Goal: Information Seeking & Learning: Learn about a topic

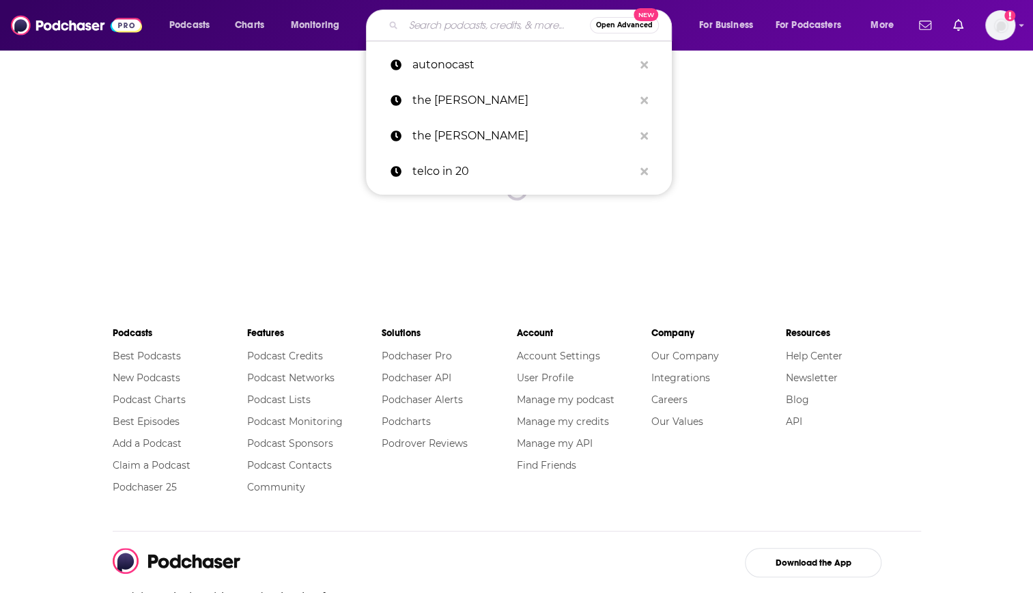
click at [444, 20] on input "Search podcasts, credits, & more..." at bounding box center [497, 25] width 186 height 22
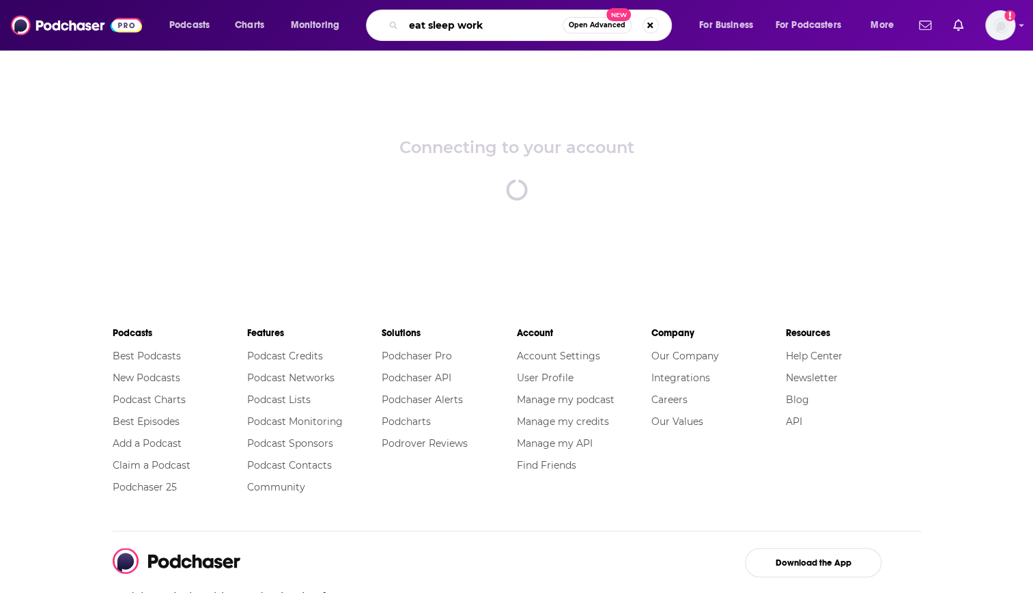
type input "eat sleep work"
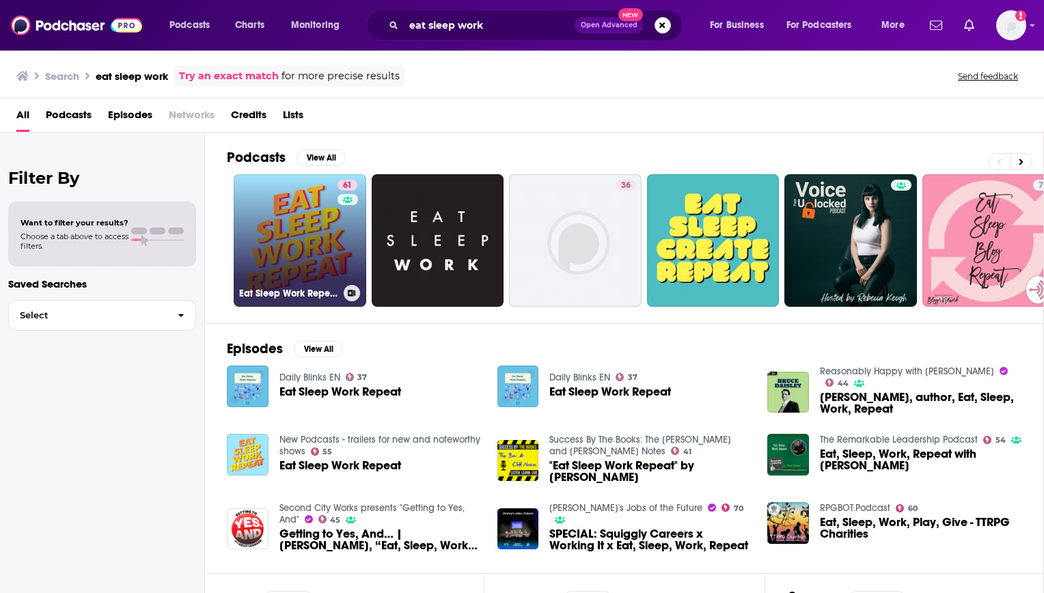
click at [299, 209] on link "61 Eat Sleep Work Repeat - better workplace culture" at bounding box center [300, 240] width 132 height 132
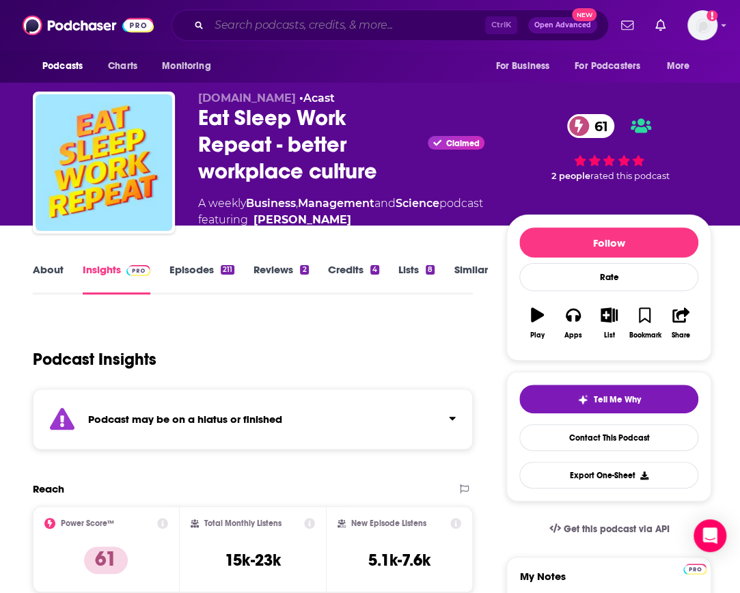
click at [357, 20] on input "Search podcasts, credits, & more..." at bounding box center [347, 25] width 276 height 22
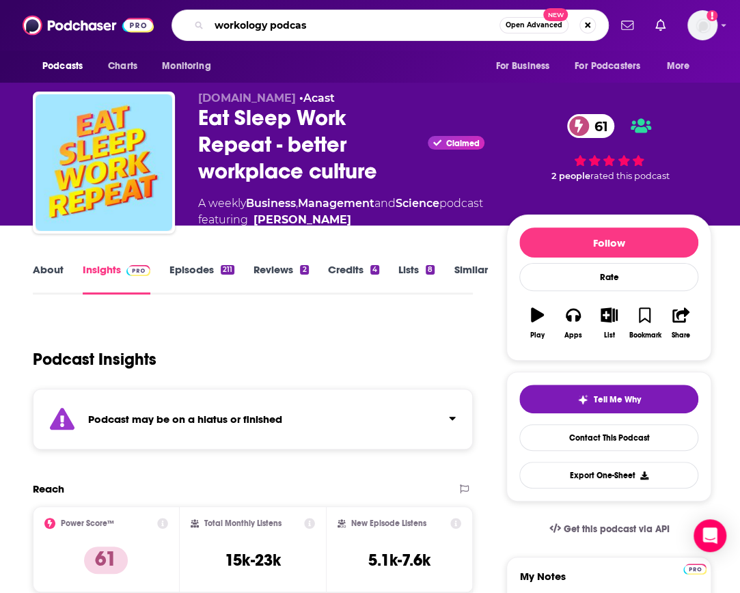
type input "workology podcast"
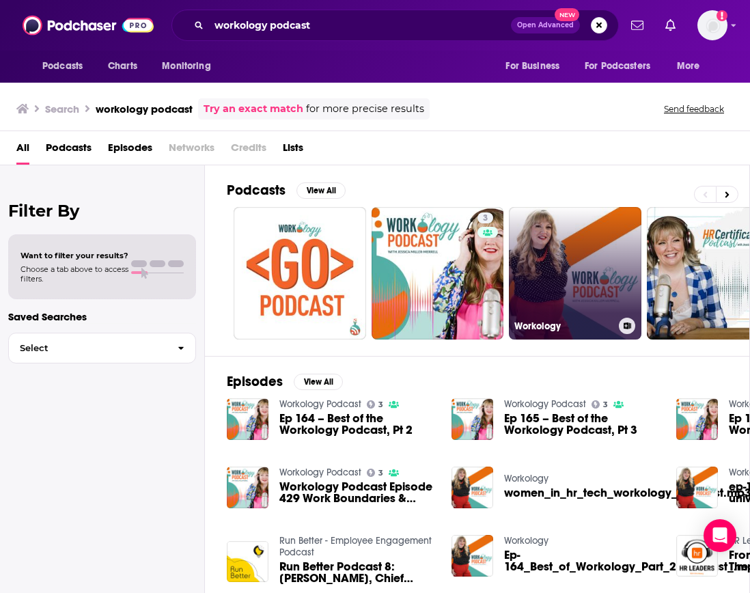
click at [553, 254] on link "Workology" at bounding box center [575, 273] width 132 height 132
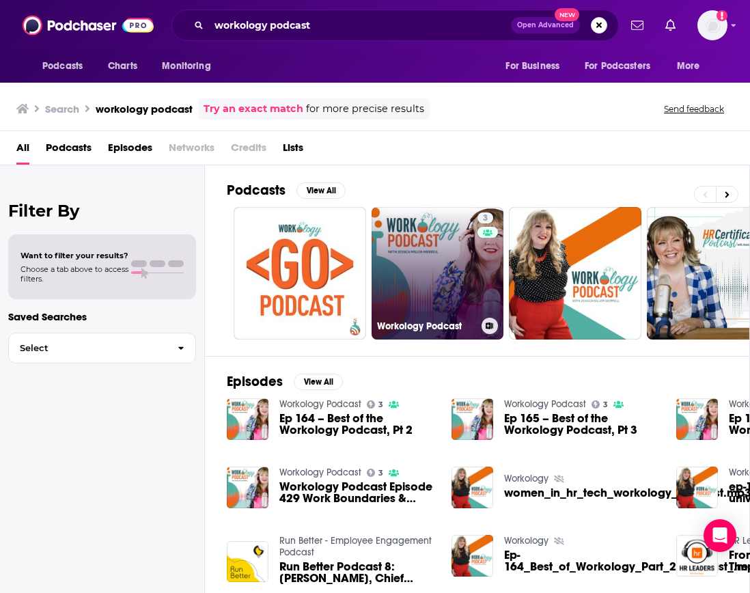
click at [434, 276] on link "3 Workology Podcast" at bounding box center [438, 273] width 132 height 132
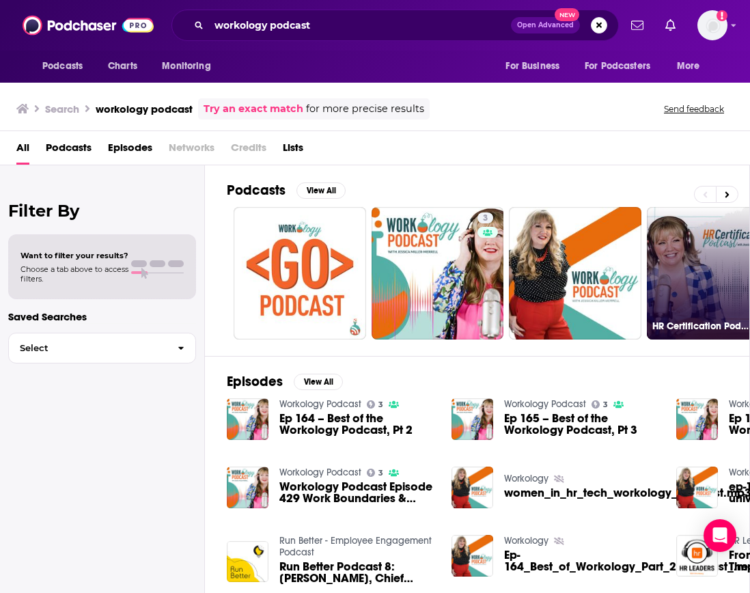
click at [674, 251] on link "35 HR Certification Podcast" at bounding box center [713, 273] width 132 height 132
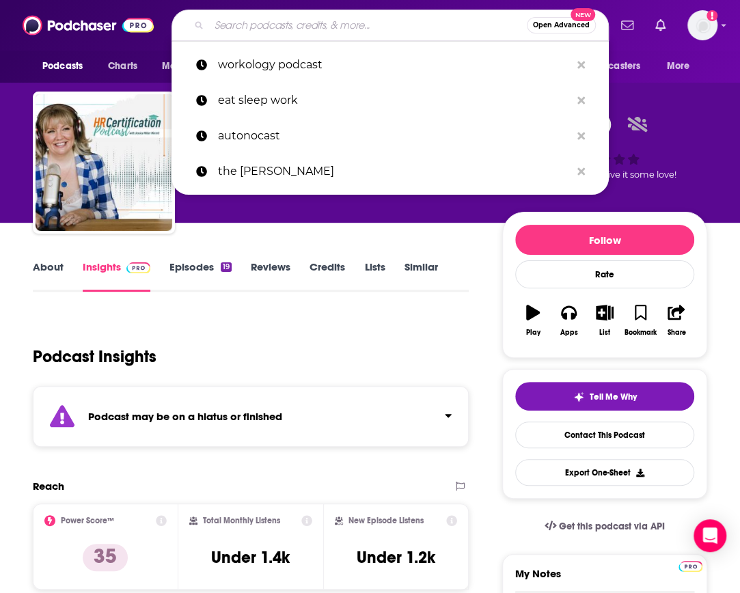
click at [361, 18] on input "Search podcasts, credits, & more..." at bounding box center [368, 25] width 318 height 22
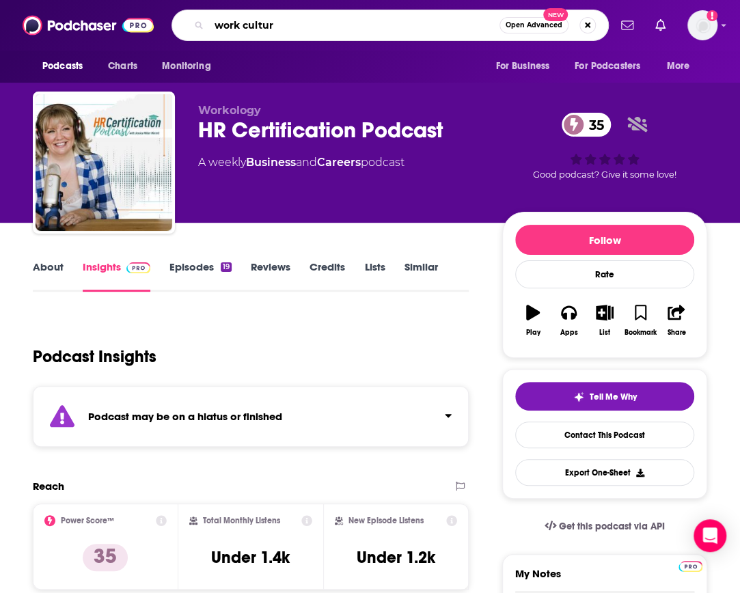
type input "work culture"
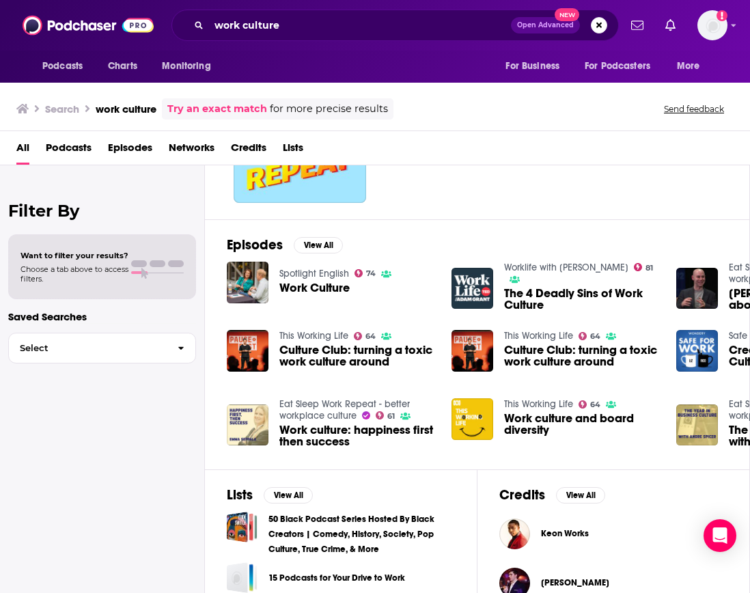
scroll to position [205, 0]
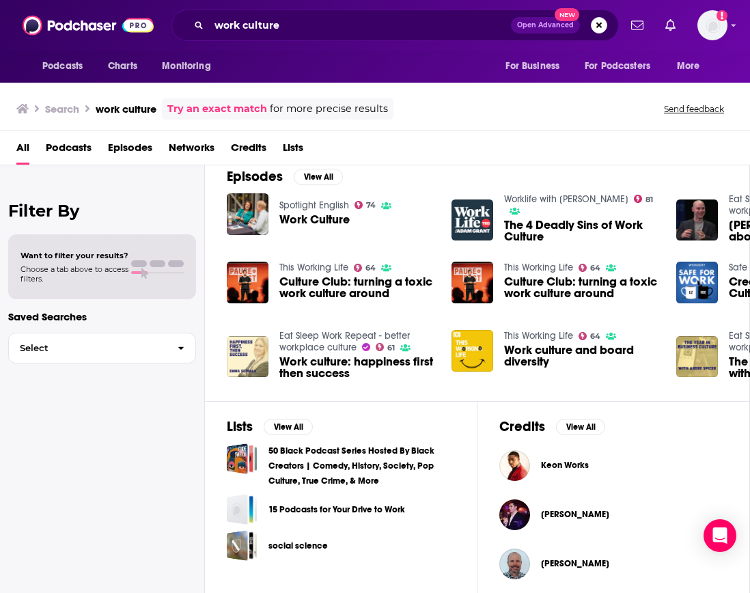
click at [74, 150] on span "Podcasts" at bounding box center [69, 151] width 46 height 28
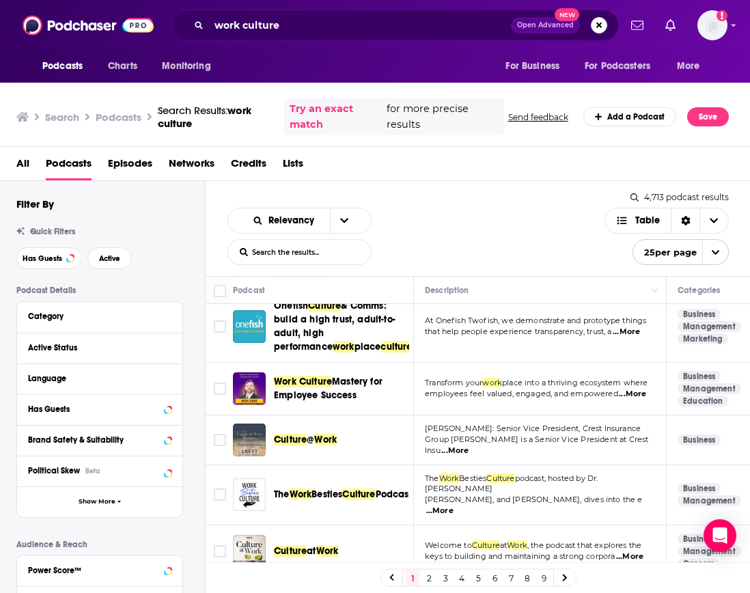
scroll to position [23, 0]
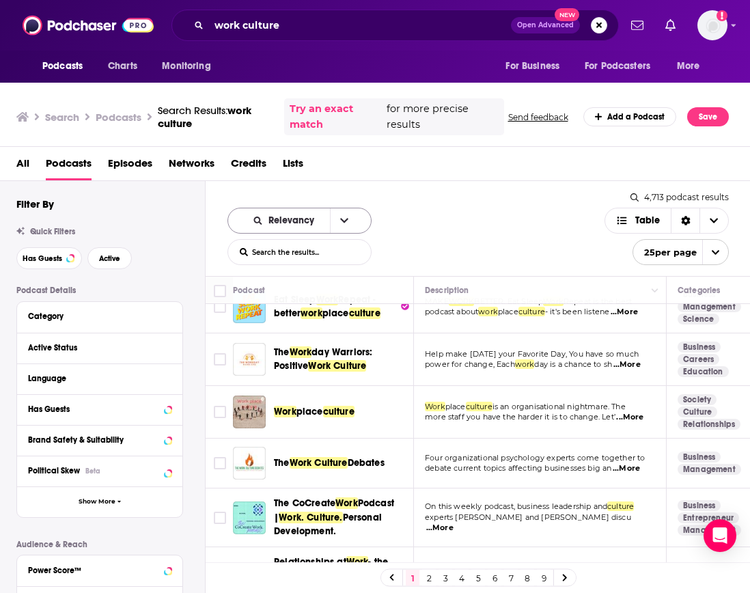
click at [344, 221] on button "open menu" at bounding box center [344, 220] width 29 height 25
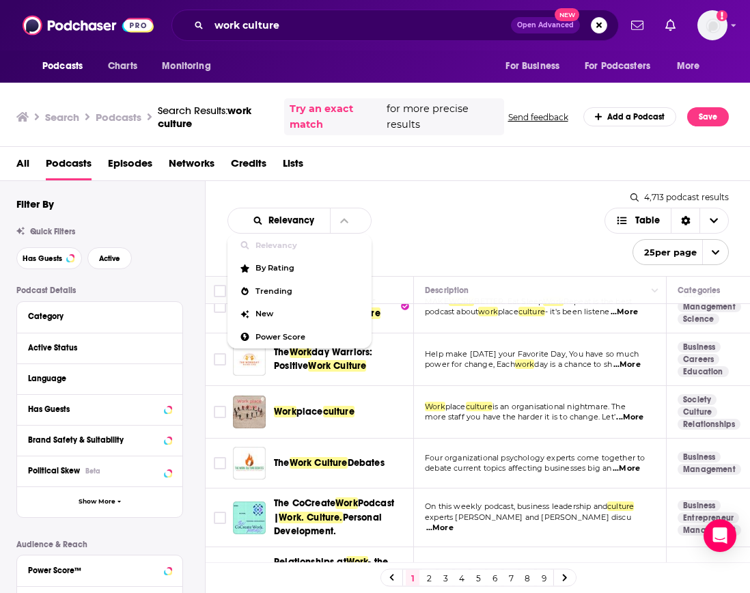
click at [473, 216] on div "Relevancy Relevancy By Rating Trending New Power Score List Search Input Search…" at bounding box center [415, 236] width 377 height 57
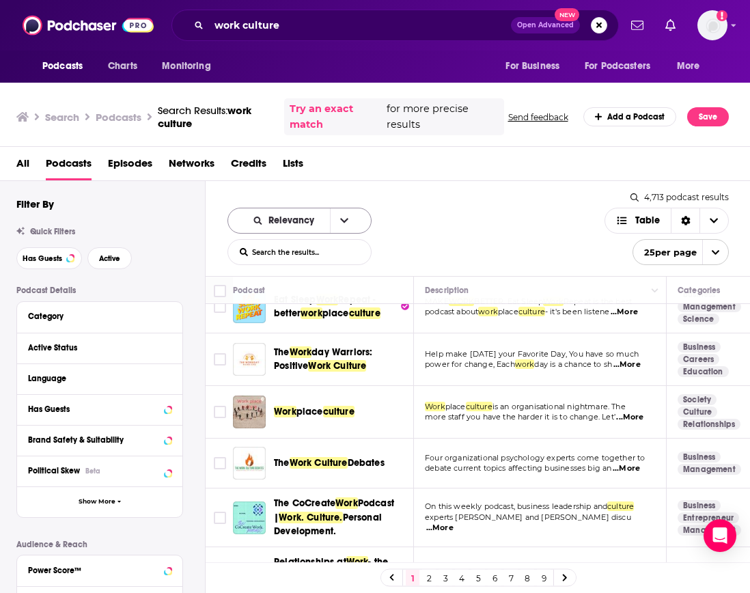
click at [331, 224] on button "open menu" at bounding box center [344, 220] width 29 height 25
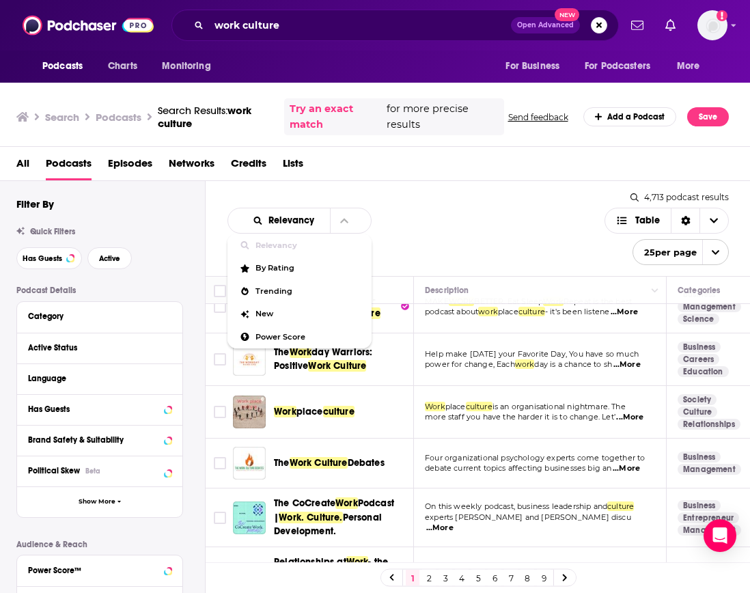
click at [430, 186] on div "Relevancy Relevancy By Rating Trending New Power Score List Search Input Search…" at bounding box center [478, 228] width 545 height 95
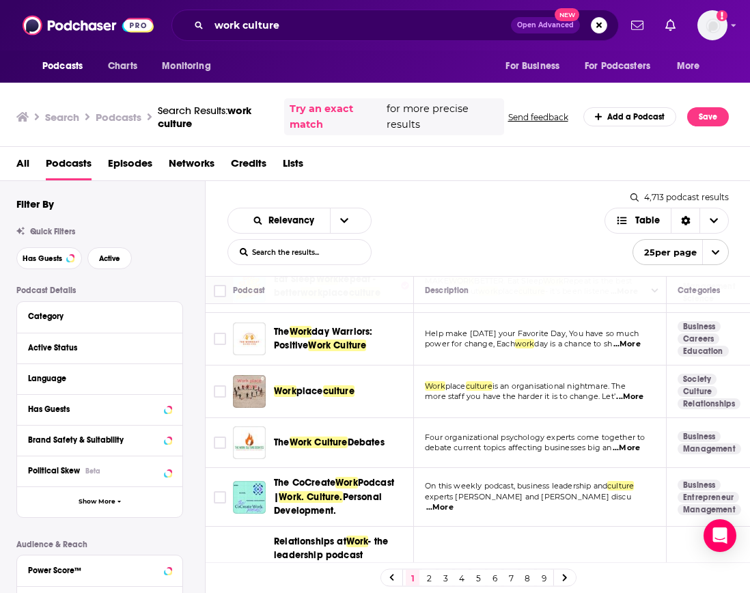
scroll to position [0, 0]
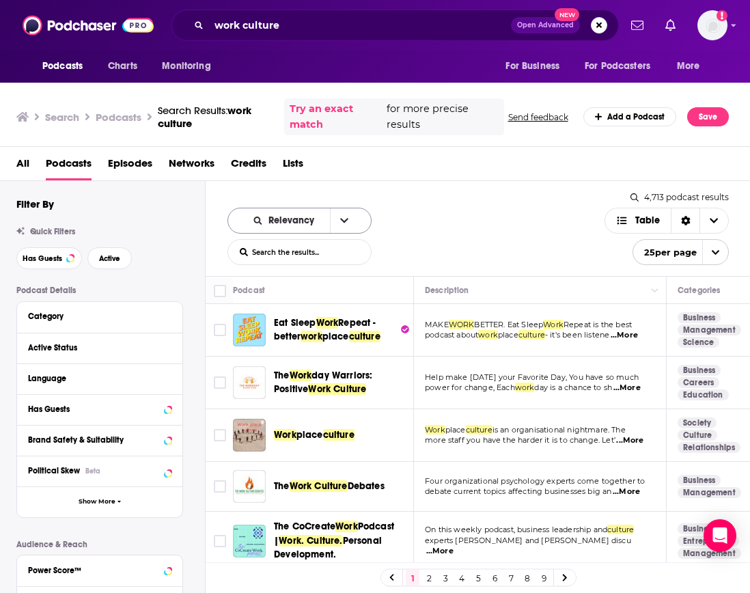
click at [279, 217] on span "Relevancy" at bounding box center [293, 221] width 51 height 10
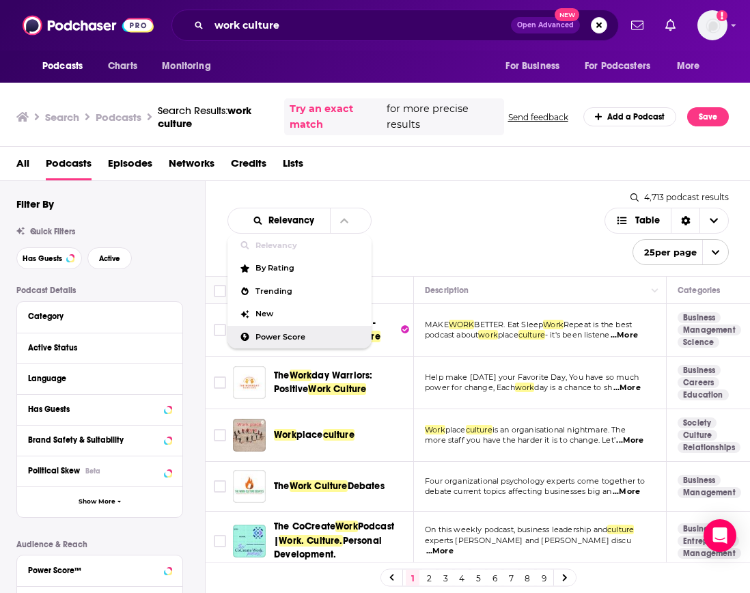
click at [276, 334] on span "Power Score" at bounding box center [307, 337] width 105 height 8
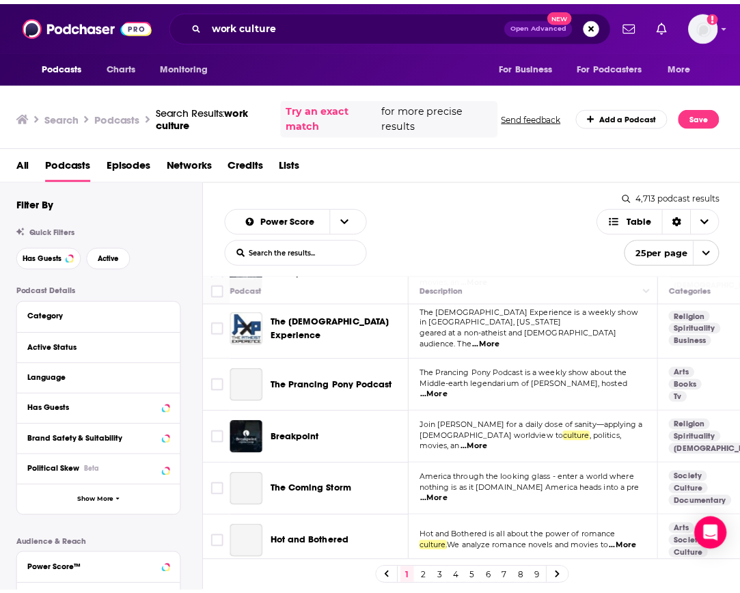
scroll to position [671, 0]
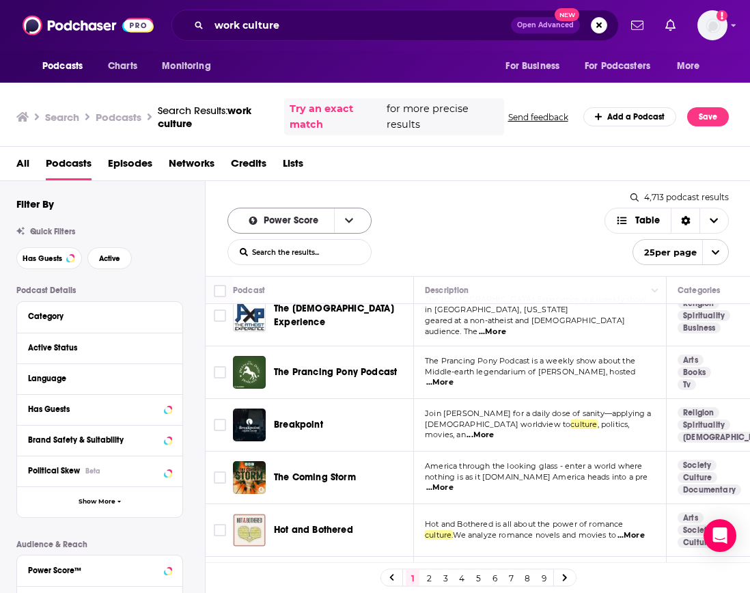
click at [318, 223] on span "Power Score" at bounding box center [285, 221] width 98 height 10
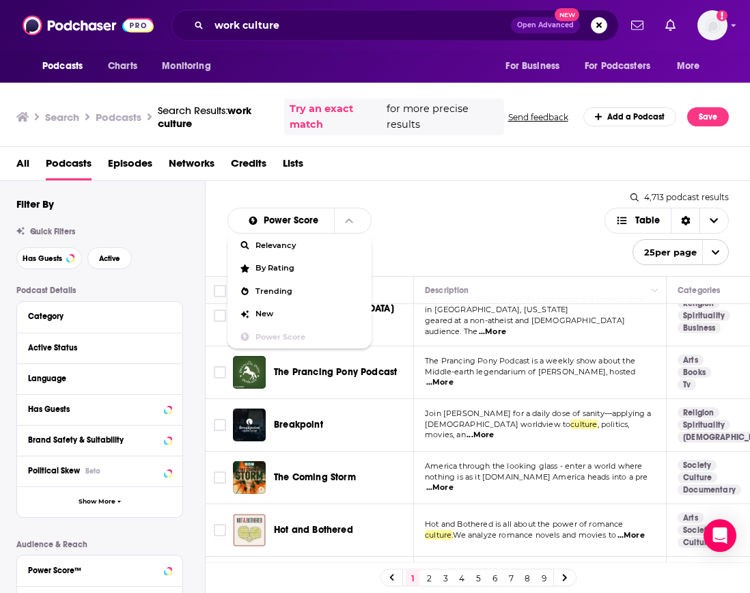
click at [29, 164] on span "All" at bounding box center [22, 166] width 13 height 28
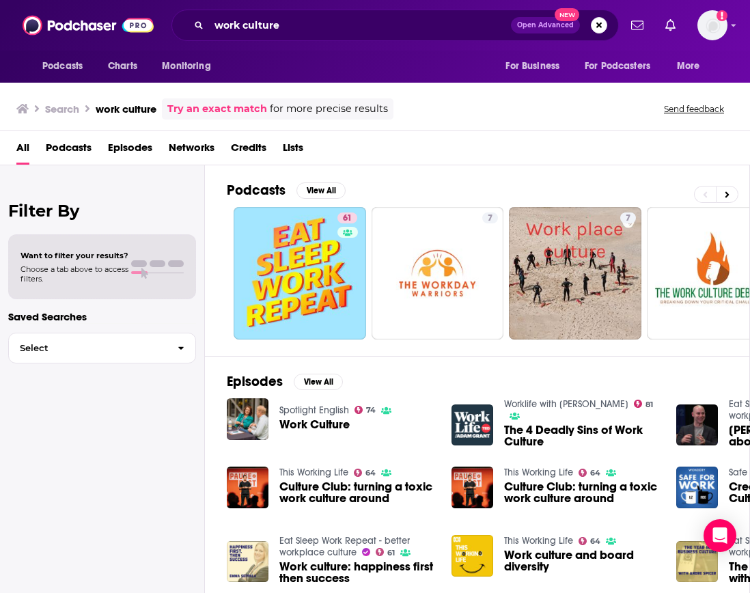
click at [77, 147] on span "Podcasts" at bounding box center [69, 151] width 46 height 28
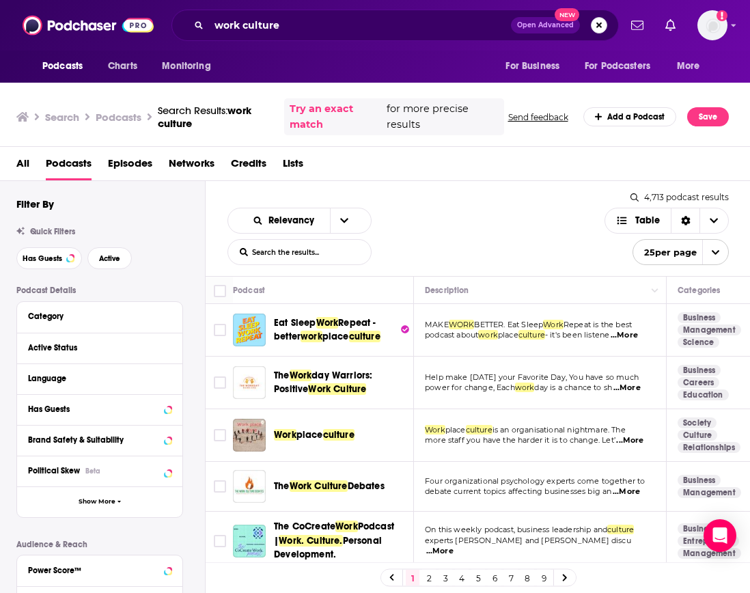
click at [597, 26] on button "Search podcasts, credits, & more..." at bounding box center [599, 25] width 16 height 16
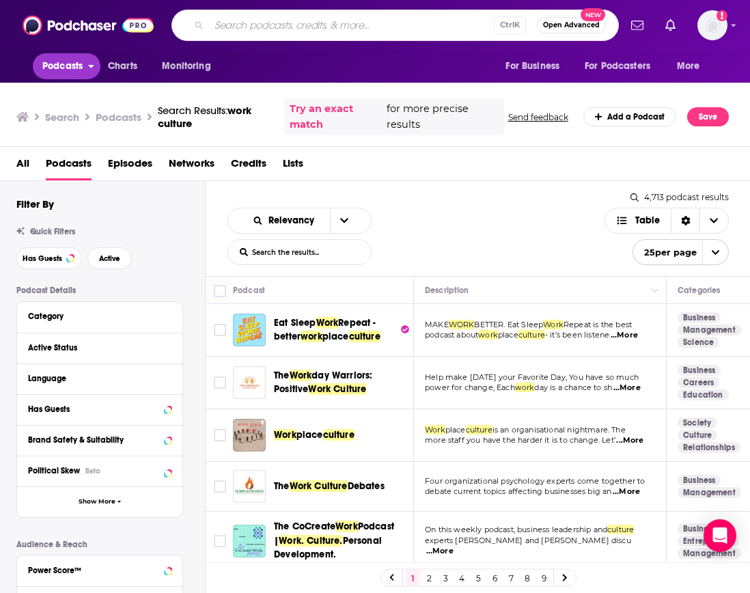
click at [64, 68] on span "Podcasts" at bounding box center [62, 66] width 40 height 19
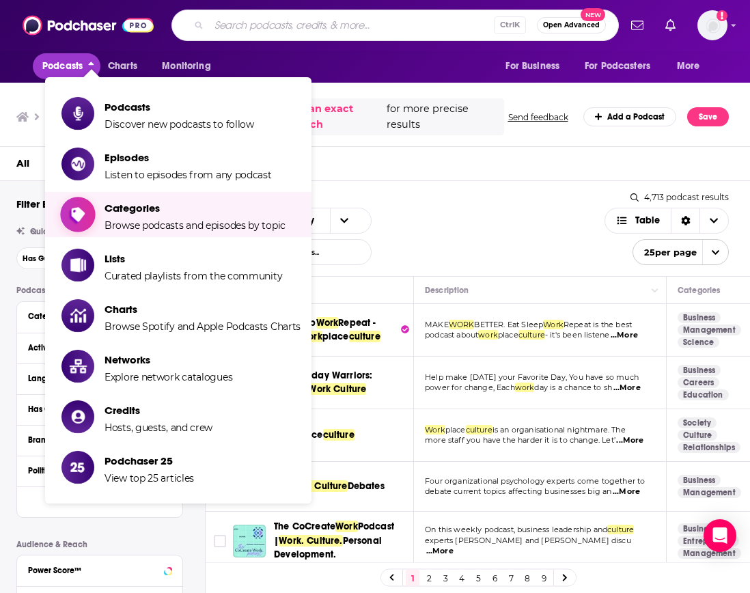
click at [145, 217] on span "Categories Browse podcasts and episodes by topic" at bounding box center [194, 214] width 181 height 34
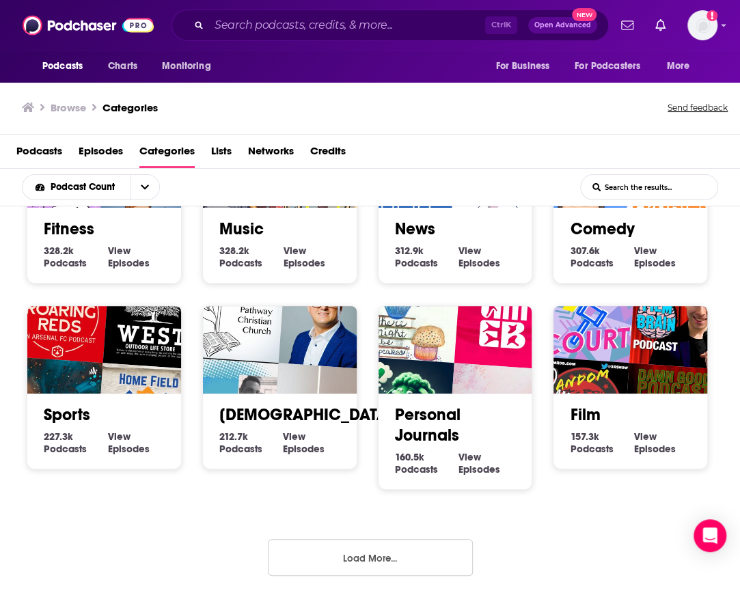
scroll to position [1, 0]
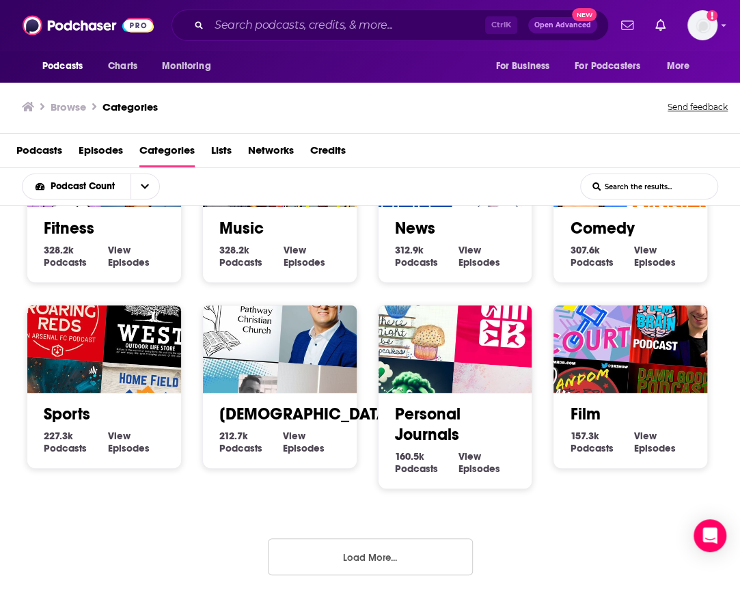
click at [369, 550] on button "Load More..." at bounding box center [370, 556] width 205 height 37
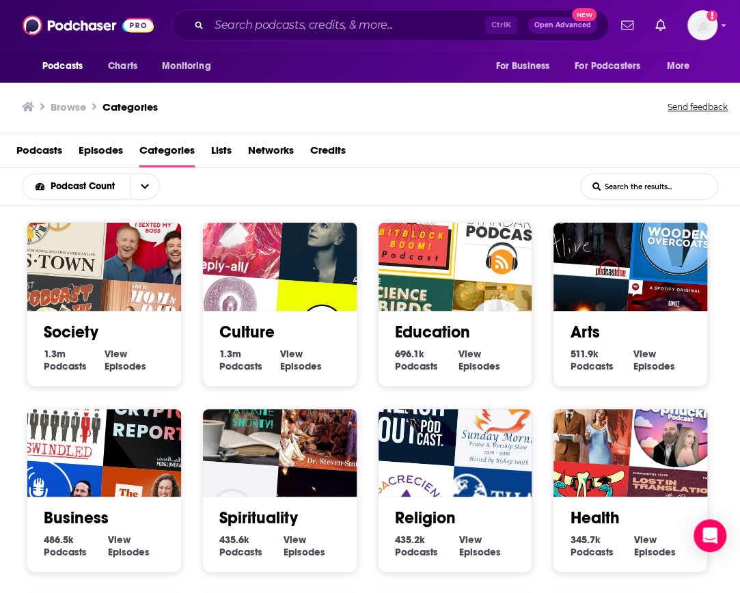
scroll to position [137, 0]
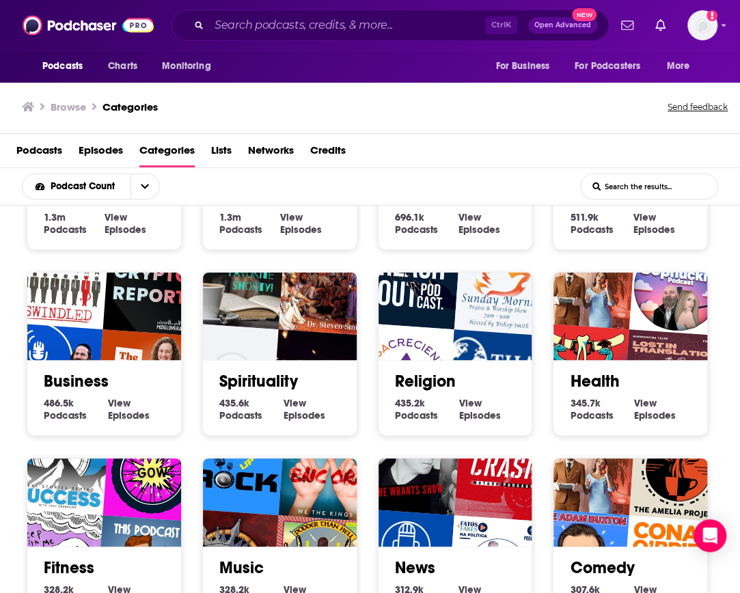
click at [105, 321] on img "Daily Crypto Report" at bounding box center [152, 287] width 98 height 98
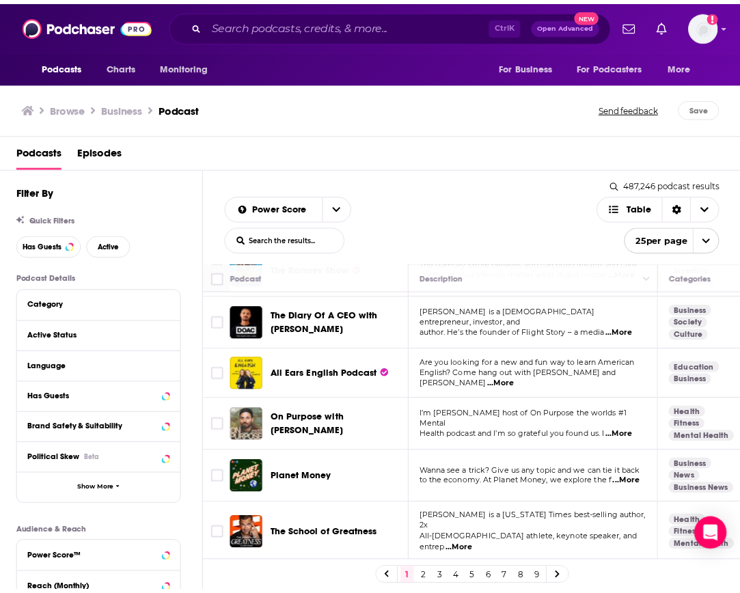
scroll to position [68, 0]
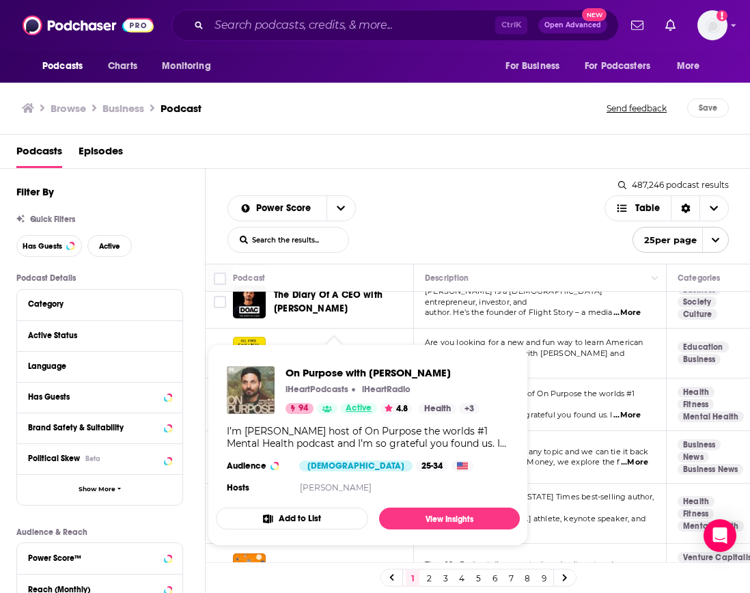
click at [367, 404] on span "Active" at bounding box center [359, 409] width 26 height 14
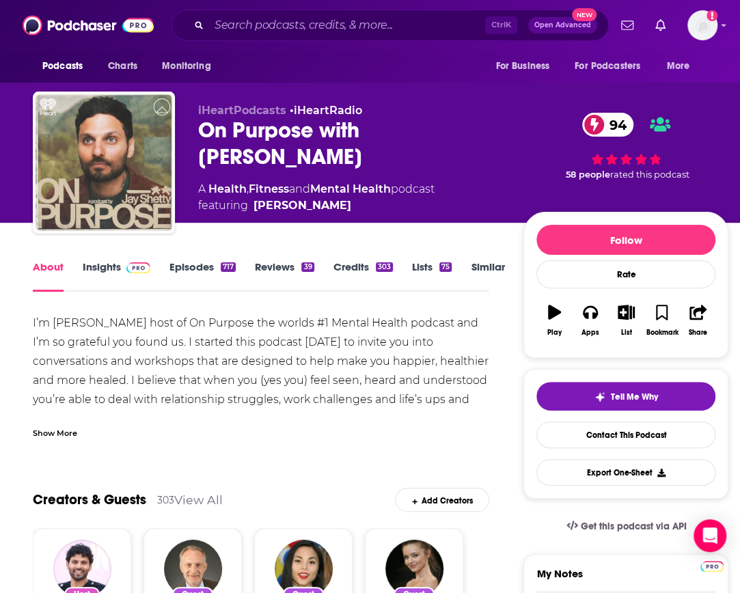
click at [47, 434] on div "Show More" at bounding box center [55, 431] width 44 height 13
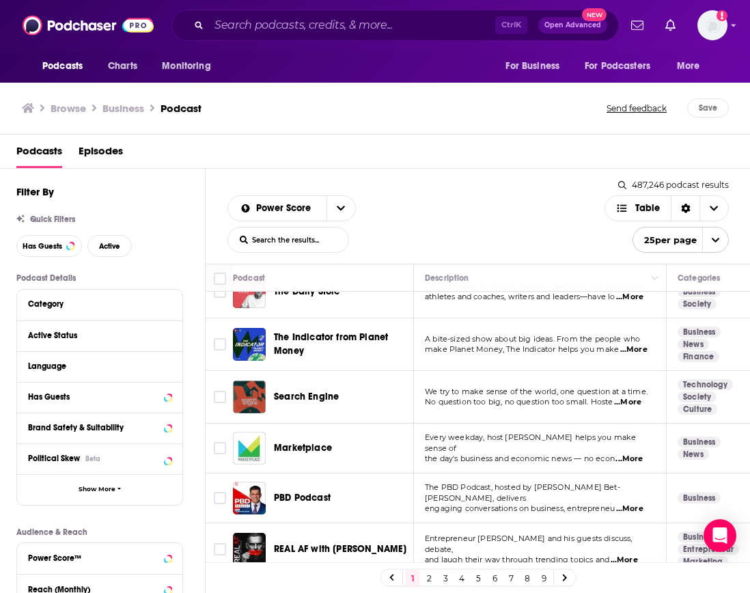
scroll to position [695, 0]
